Goal: Information Seeking & Learning: Learn about a topic

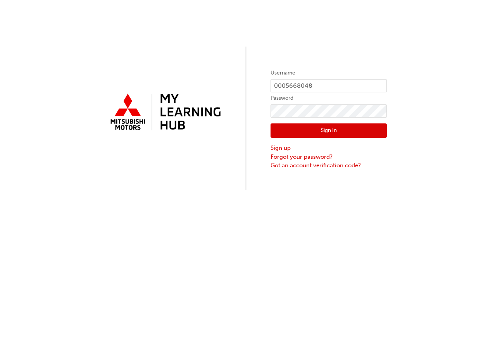
click at [334, 127] on button "Sign In" at bounding box center [329, 130] width 116 height 15
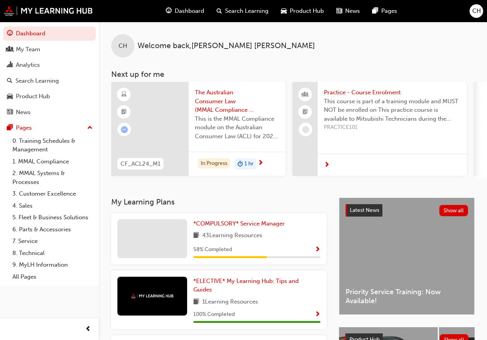
click at [239, 8] on span "Search Learning" at bounding box center [246, 11] width 43 height 9
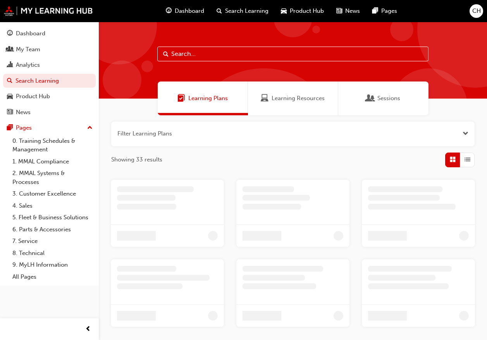
click at [173, 47] on input "text" at bounding box center [292, 54] width 271 height 15
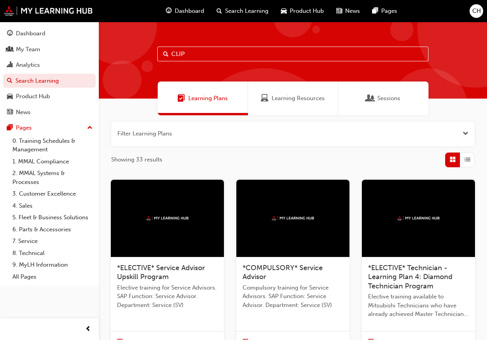
type input "CLIP"
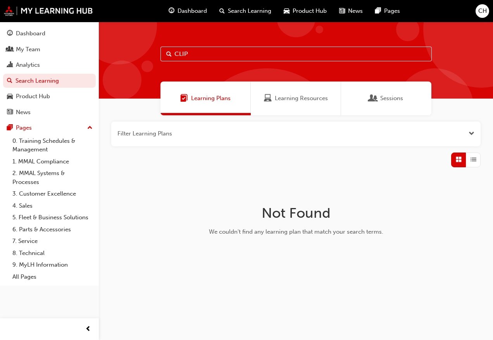
click at [302, 94] on span "Learning Resources" at bounding box center [301, 98] width 53 height 9
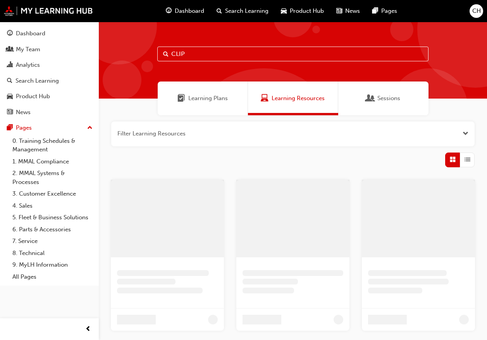
click at [387, 98] on span "Sessions" at bounding box center [389, 98] width 23 height 9
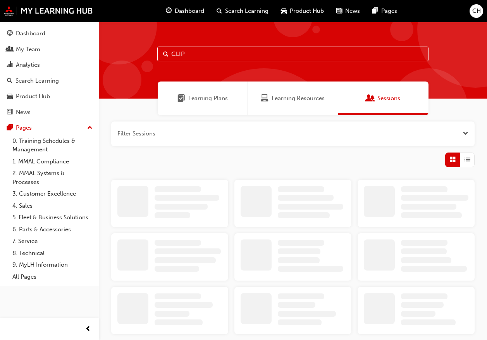
click at [198, 100] on span "Learning Plans" at bounding box center [208, 98] width 40 height 9
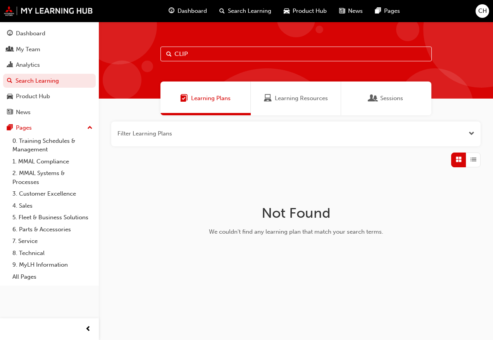
click at [182, 9] on span "Dashboard" at bounding box center [192, 11] width 29 height 9
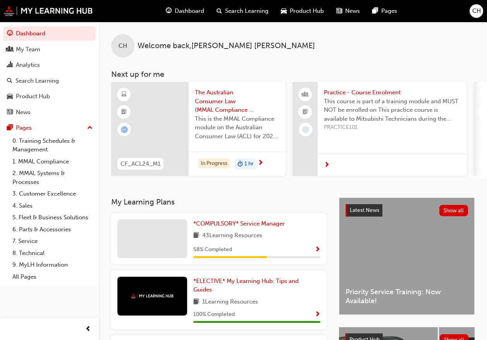
scroll to position [124, 0]
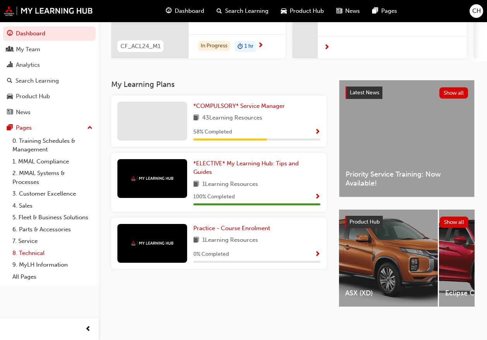
click at [34, 252] on link "8. Technical" at bounding box center [52, 253] width 86 height 12
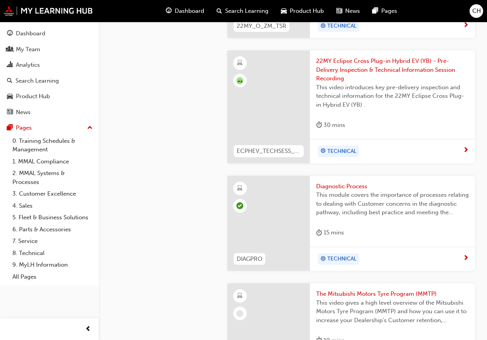
scroll to position [1462, 0]
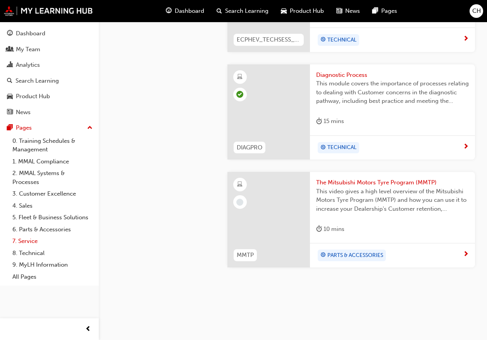
click at [33, 240] on link "7. Service" at bounding box center [52, 241] width 86 height 12
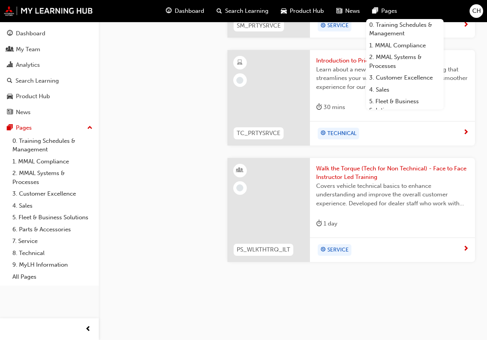
scroll to position [418, 0]
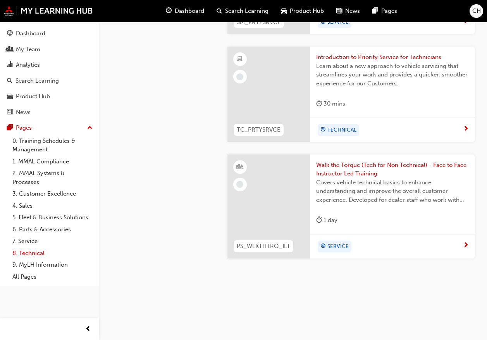
click at [31, 250] on link "8. Technical" at bounding box center [52, 253] width 86 height 12
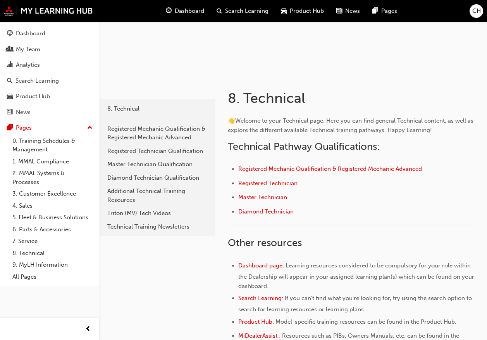
scroll to position [78, 0]
click at [323, 169] on span "Registered Mechanic Qualification & Registered Mechanic Advanced" at bounding box center [330, 168] width 184 height 7
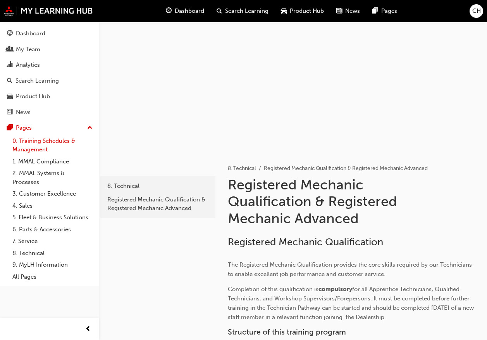
click at [26, 143] on link "0. Training Schedules & Management" at bounding box center [52, 145] width 86 height 21
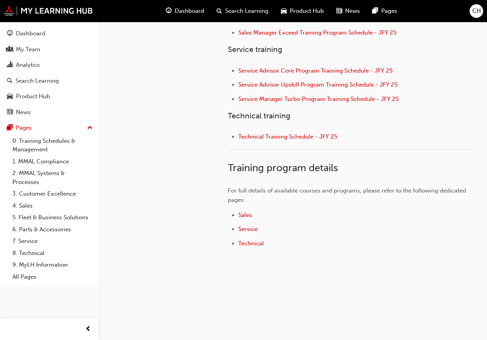
scroll to position [273, 0]
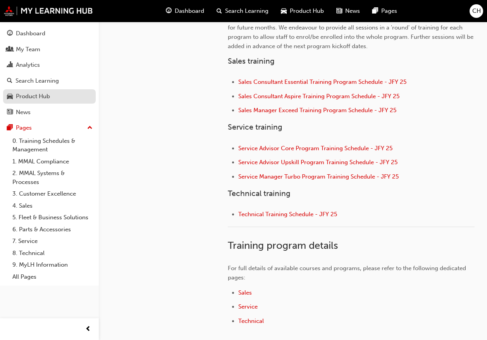
click at [31, 96] on div "Product Hub" at bounding box center [33, 96] width 34 height 9
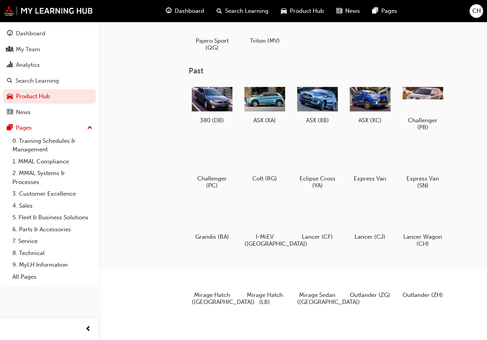
scroll to position [116, 0]
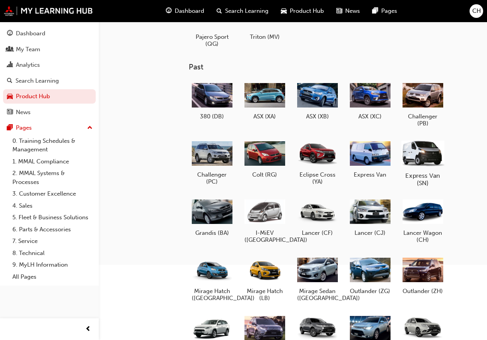
click at [423, 156] on div at bounding box center [423, 153] width 43 height 31
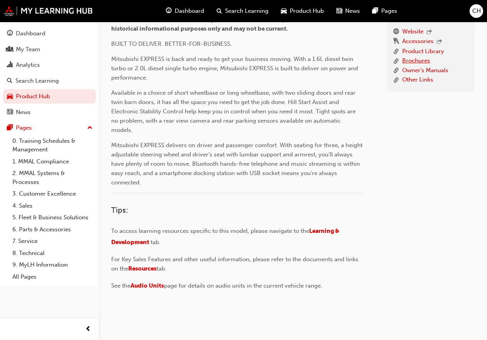
scroll to position [221, 0]
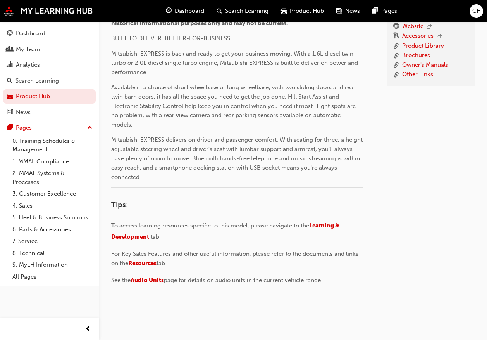
click at [140, 230] on span "Learning & Development" at bounding box center [226, 231] width 230 height 18
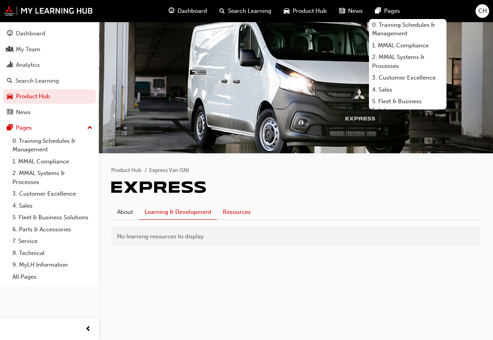
click at [242, 208] on link "Resources" at bounding box center [237, 211] width 40 height 15
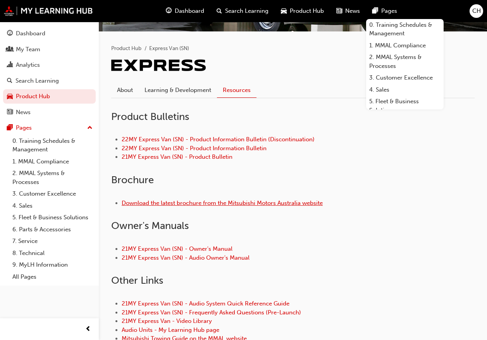
scroll to position [89, 0]
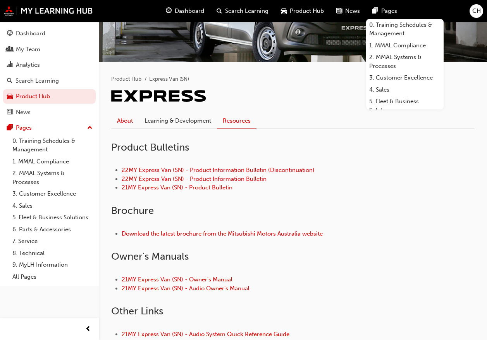
drag, startPoint x: 126, startPoint y: 122, endPoint x: 133, endPoint y: 121, distance: 6.2
click at [126, 122] on link "About" at bounding box center [125, 120] width 28 height 15
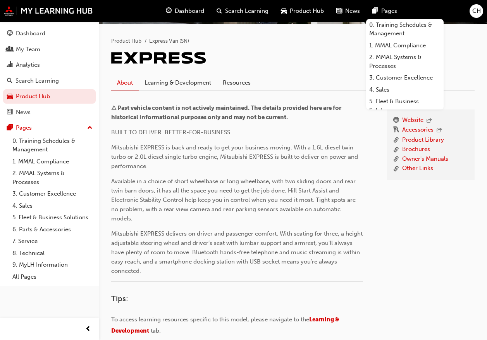
scroll to position [221, 0]
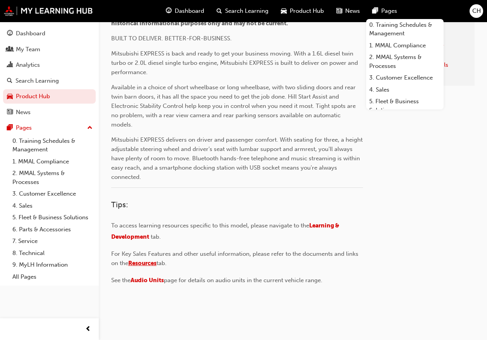
click at [147, 259] on span "Resources" at bounding box center [142, 262] width 28 height 7
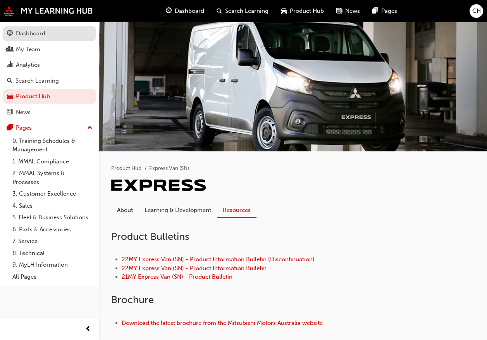
click at [26, 31] on div "Dashboard" at bounding box center [30, 33] width 29 height 9
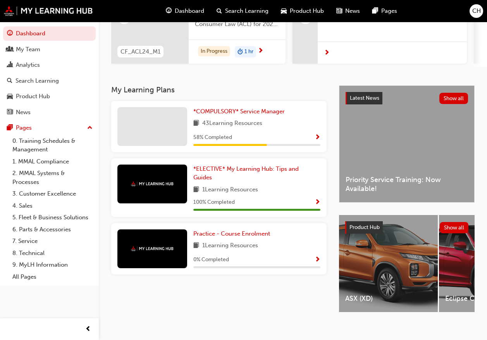
scroll to position [124, 0]
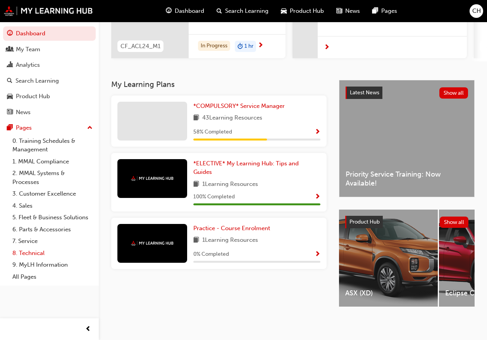
click at [34, 251] on link "8. Technical" at bounding box center [52, 253] width 86 height 12
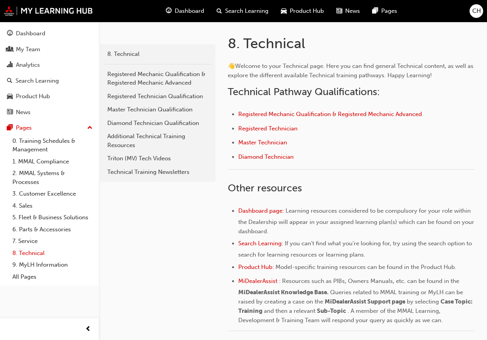
scroll to position [155, 0]
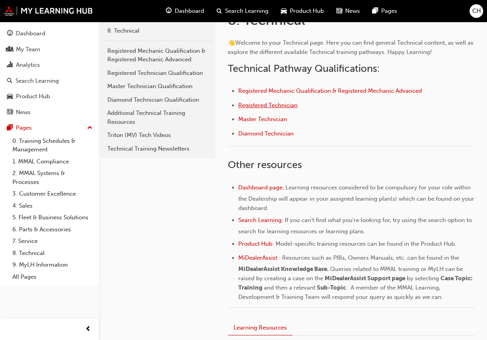
click at [279, 106] on span "Registered Technician" at bounding box center [267, 105] width 59 height 7
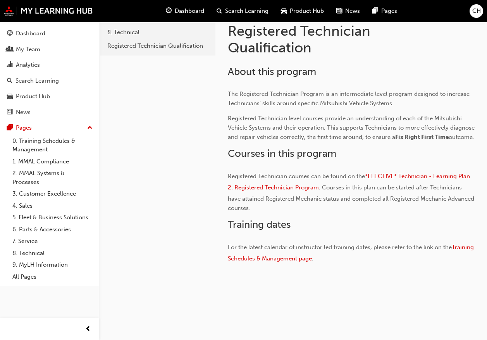
scroll to position [163, 0]
click at [282, 187] on span "*ELECTIVE* Technician - Learning Plan 2: Registered Technician Program" at bounding box center [350, 182] width 244 height 18
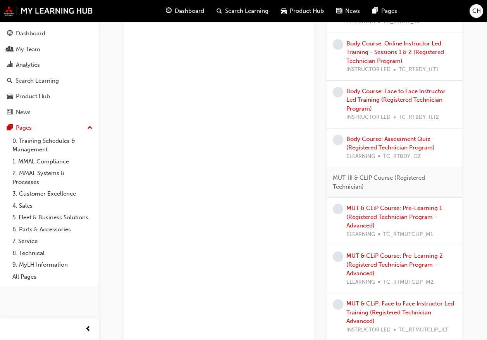
scroll to position [737, 0]
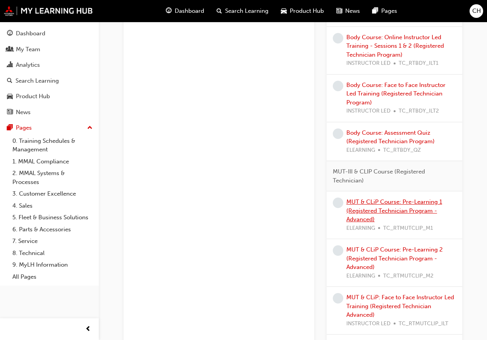
click at [365, 209] on link "MUT & CLiP Course: Pre-Learning 1 (Registered Technician Program - Advanced)" at bounding box center [395, 210] width 96 height 24
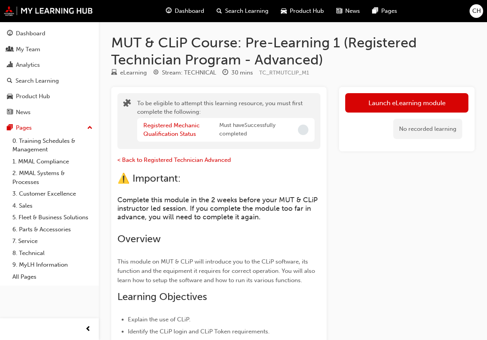
click at [226, 11] on span "Search Learning" at bounding box center [246, 11] width 43 height 9
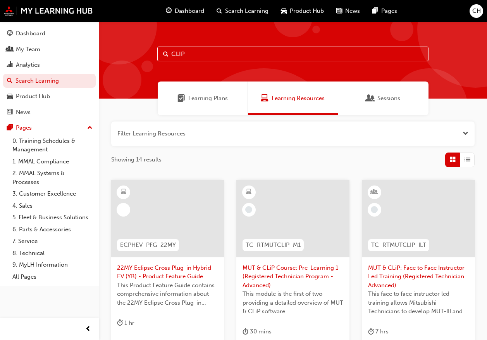
click at [175, 12] on span "Dashboard" at bounding box center [189, 11] width 29 height 9
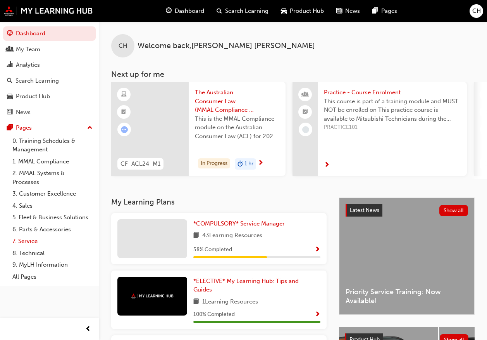
click at [28, 240] on link "7. Service" at bounding box center [52, 241] width 86 height 12
